Goal: Task Accomplishment & Management: Manage account settings

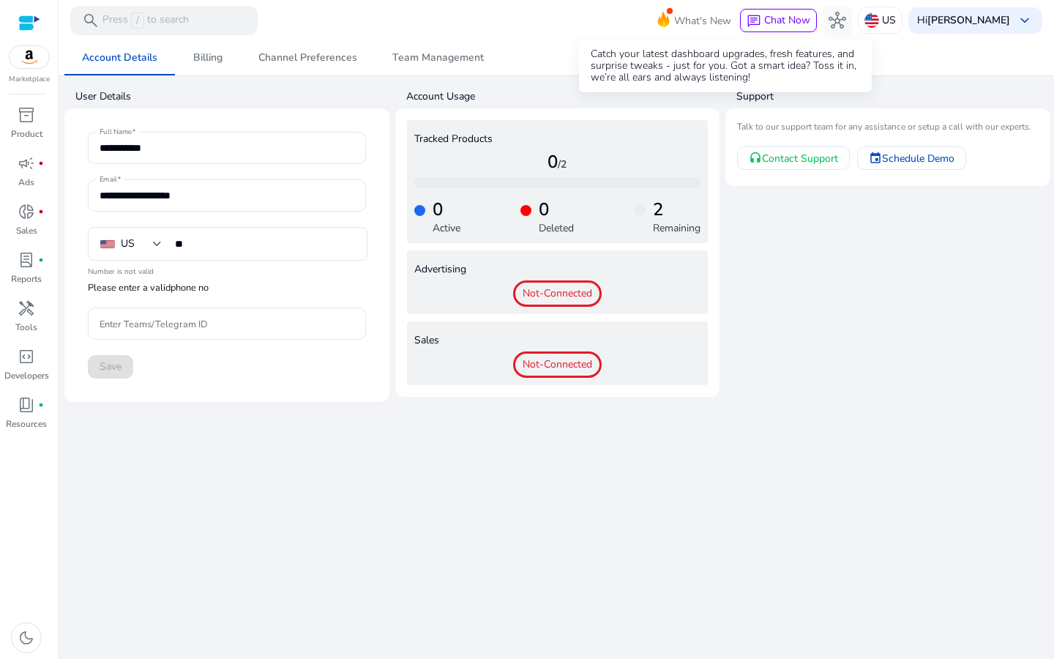
click at [723, 17] on span "What's New" at bounding box center [702, 21] width 57 height 26
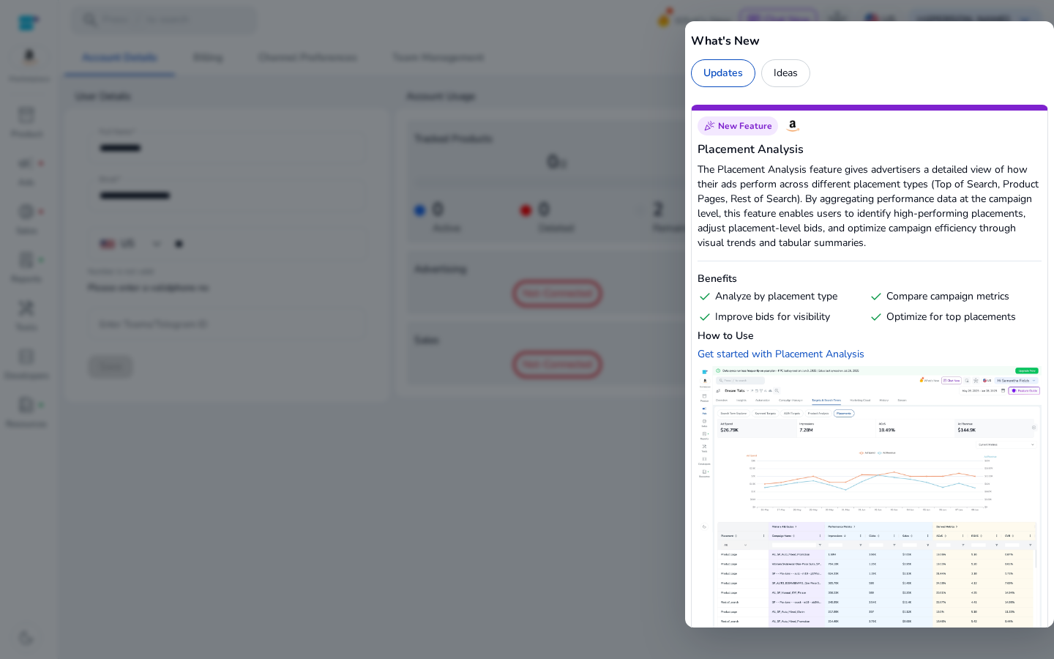
click at [714, 75] on div "Updates" at bounding box center [723, 73] width 64 height 28
click at [613, 44] on div at bounding box center [527, 329] width 1054 height 659
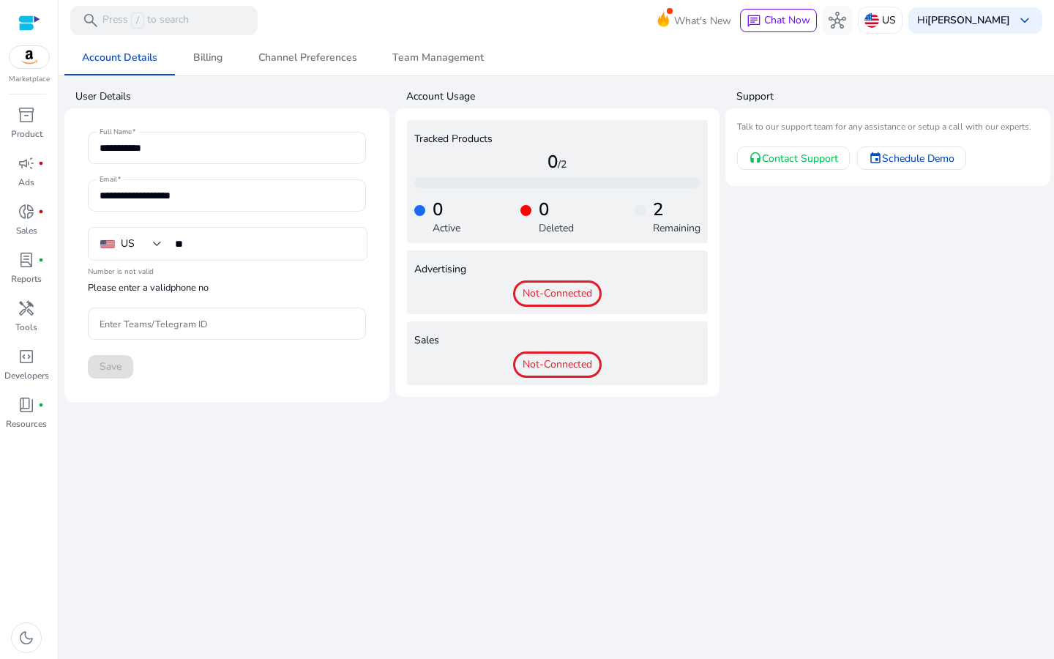
click at [562, 370] on span "Not-Connected" at bounding box center [557, 364] width 89 height 26
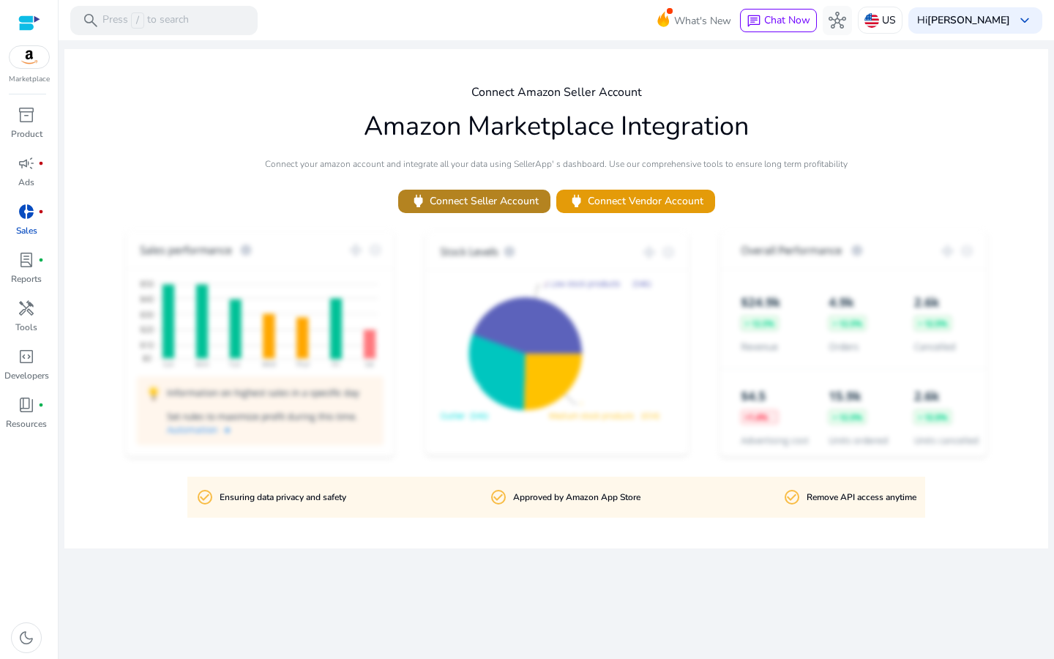
click at [497, 202] on span "power Connect Seller Account" at bounding box center [474, 201] width 129 height 17
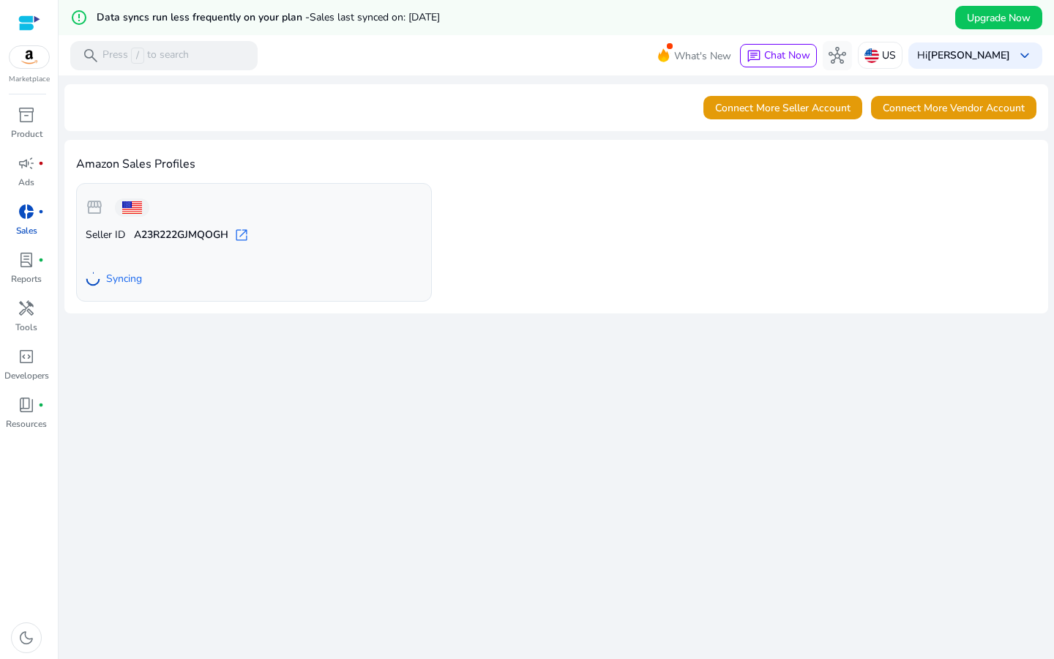
click at [188, 239] on b "A23R222GJMQOGH" at bounding box center [181, 235] width 94 height 15
